Goal: Navigation & Orientation: Find specific page/section

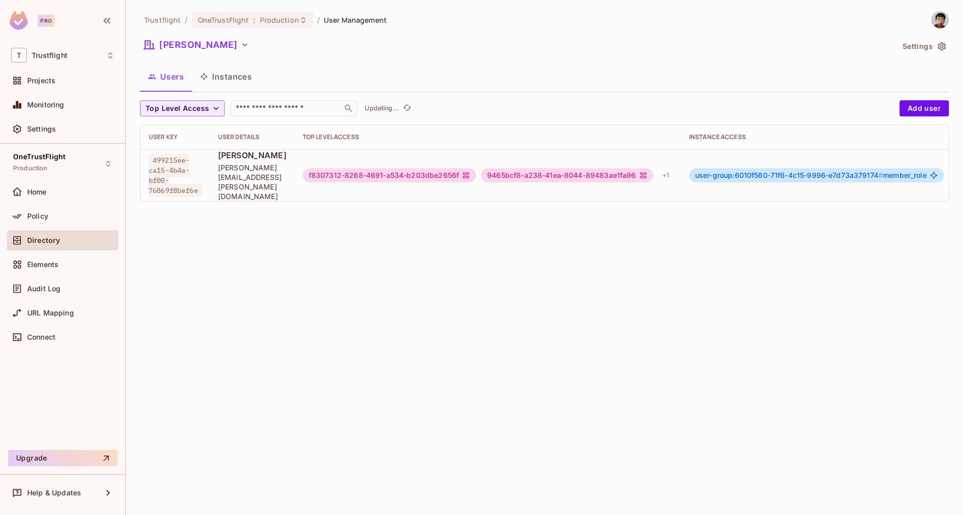
scroll to position [2, 0]
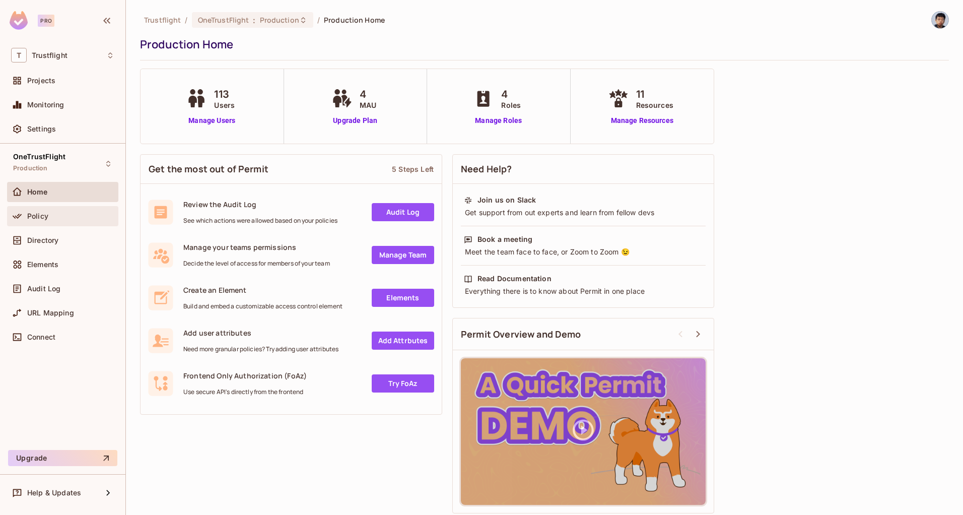
click at [67, 215] on div "Policy" at bounding box center [70, 216] width 87 height 8
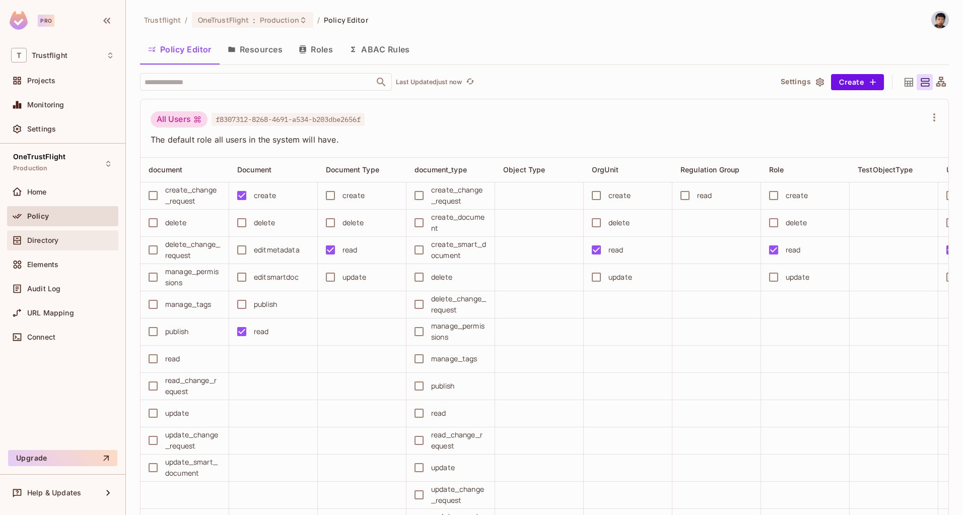
click at [56, 242] on span "Directory" at bounding box center [42, 240] width 31 height 8
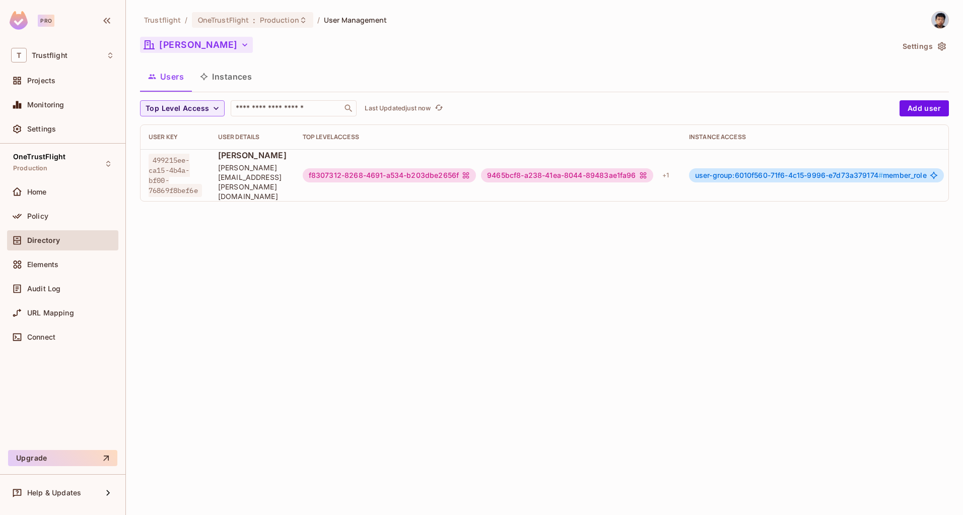
click at [188, 45] on button "[PERSON_NAME]" at bounding box center [196, 45] width 113 height 16
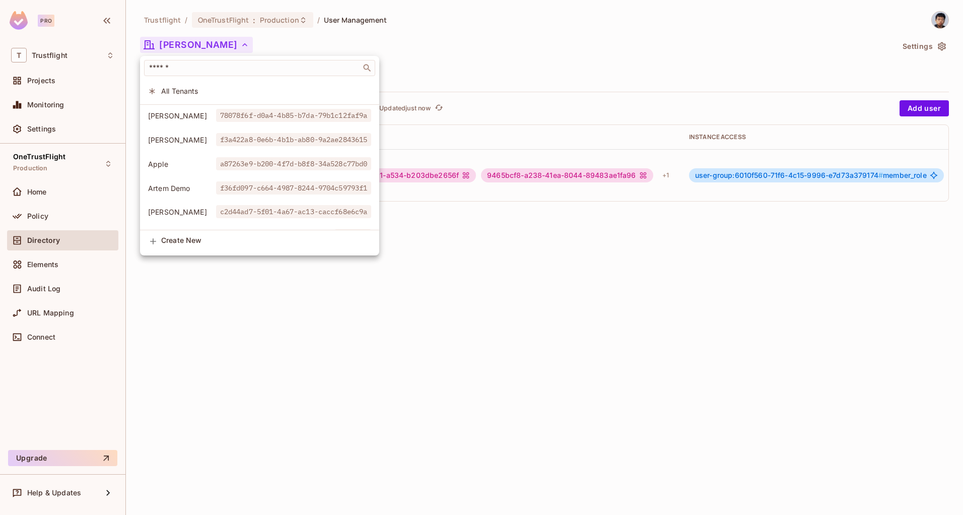
click at [186, 121] on li "Alexander Ip 78078f6f-d0a4-4b85-b7da-79b1c12faf9a" at bounding box center [259, 116] width 239 height 22
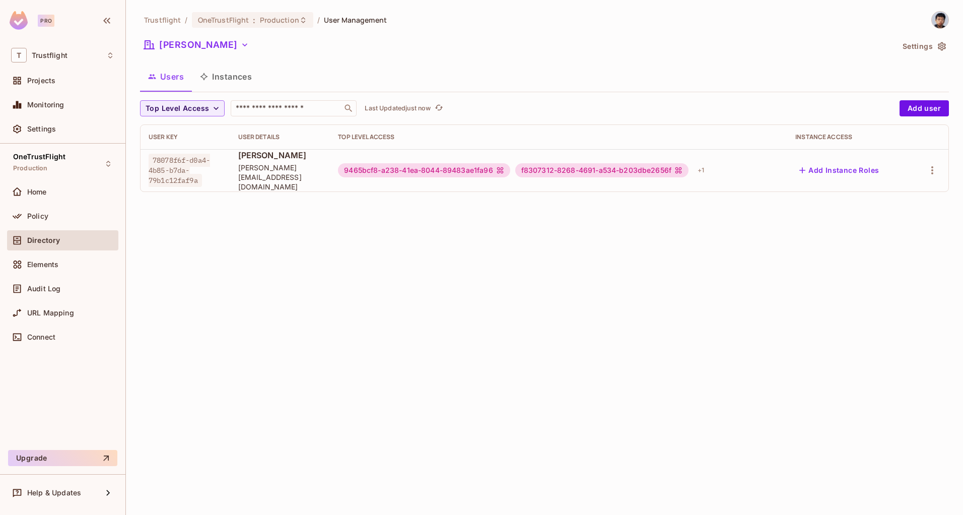
click at [351, 359] on div "Trustflight / OneTrustFlight : Production / User Management Alexander Ip Settin…" at bounding box center [544, 257] width 837 height 515
